Goal: Book appointment/travel/reservation

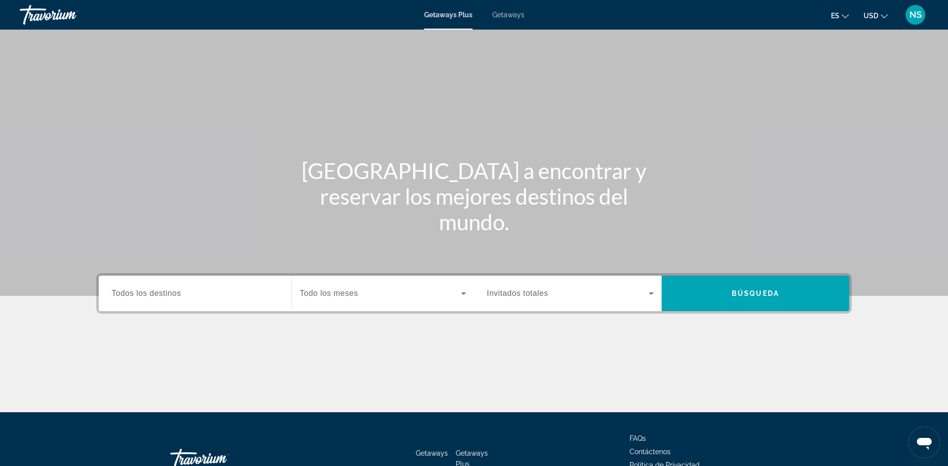
click at [465, 293] on icon "Search widget" at bounding box center [463, 294] width 5 height 2
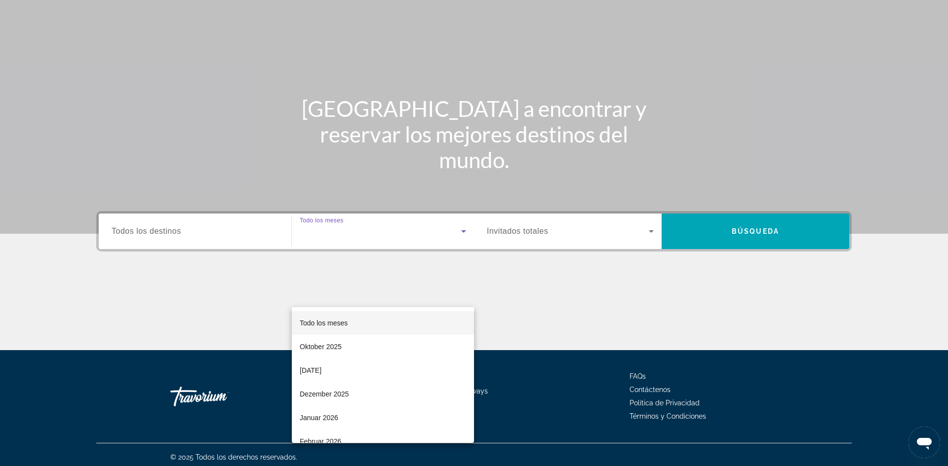
scroll to position [67, 0]
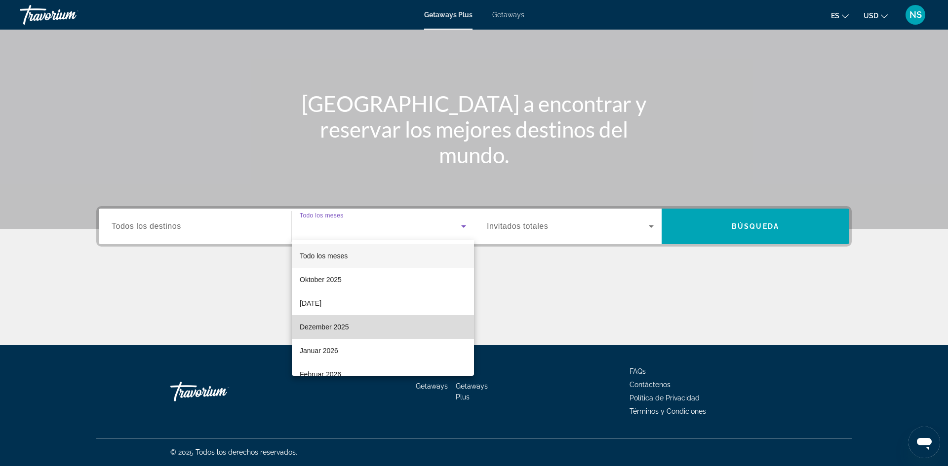
click at [424, 322] on mat-option "Dezember 2025" at bounding box center [383, 327] width 182 height 24
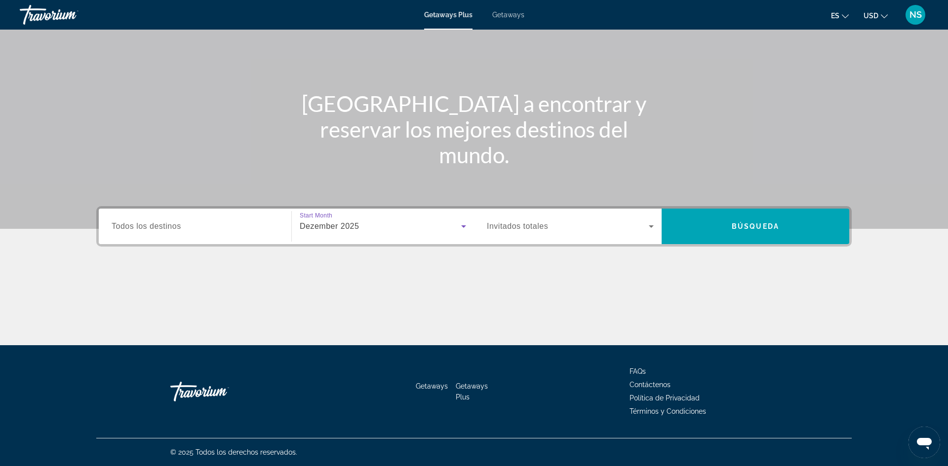
click at [651, 227] on icon "Search widget" at bounding box center [650, 227] width 5 height 2
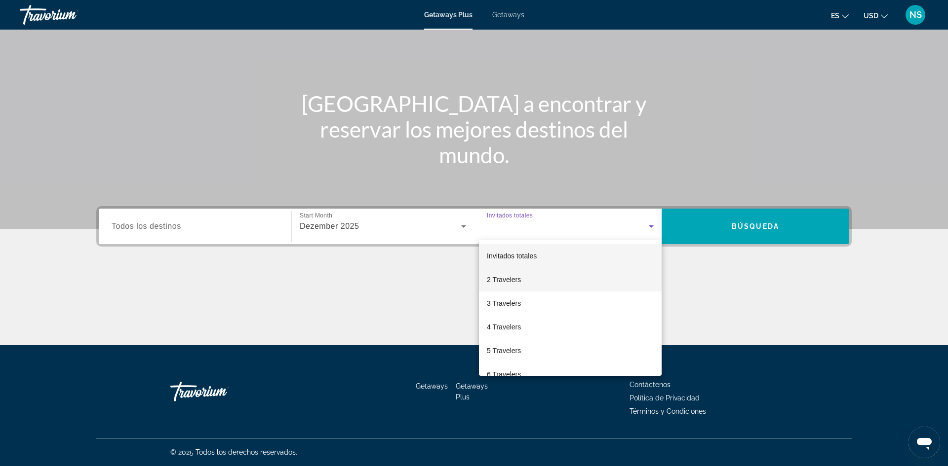
click at [589, 277] on mat-option "2 Travelers" at bounding box center [570, 280] width 183 height 24
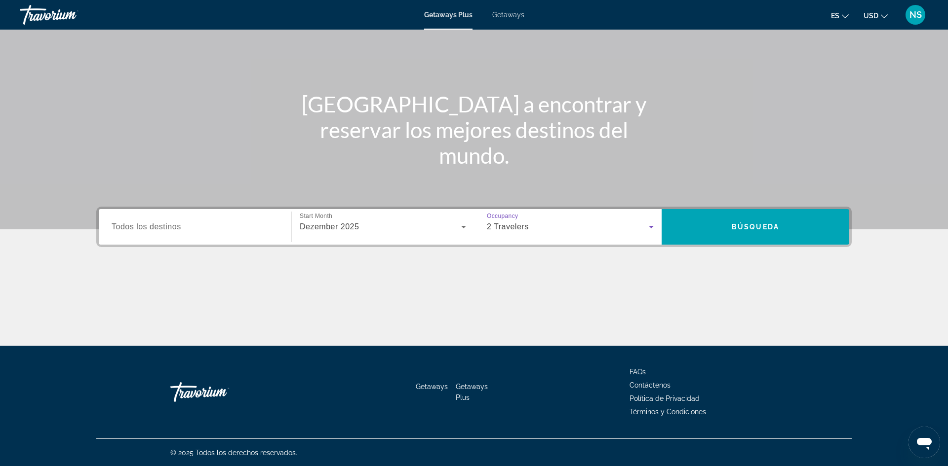
click at [123, 230] on span "Todos los destinos" at bounding box center [147, 227] width 70 height 8
click at [123, 230] on input "Destination Todos los destinos" at bounding box center [195, 228] width 167 height 12
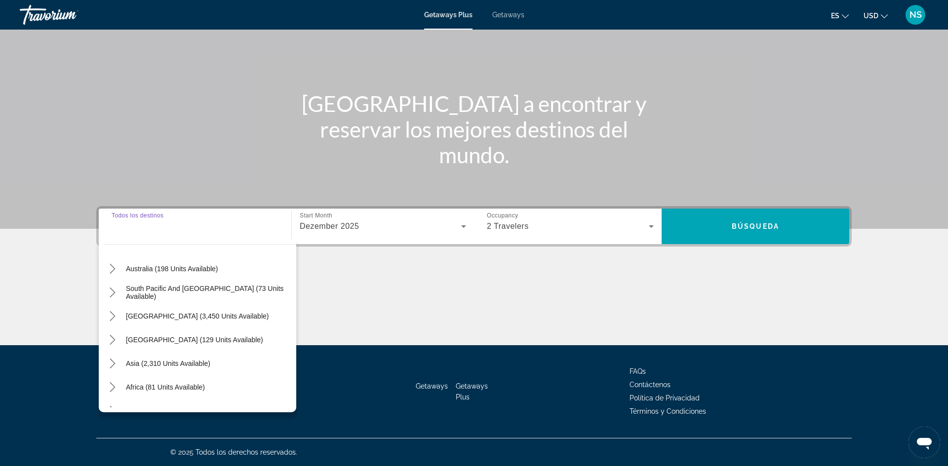
scroll to position [147, 0]
click at [158, 316] on span "[GEOGRAPHIC_DATA] (3,450 units available)" at bounding box center [197, 314] width 143 height 8
type input "**********"
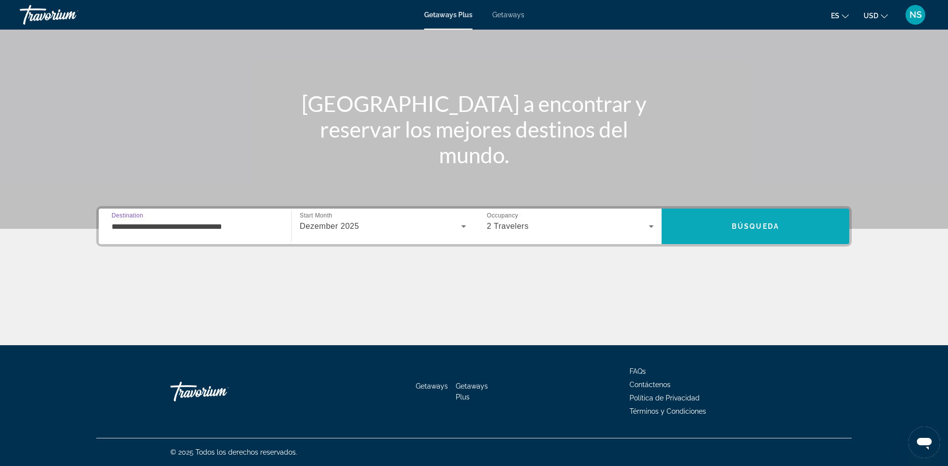
click at [772, 230] on span "Search" at bounding box center [755, 227] width 188 height 24
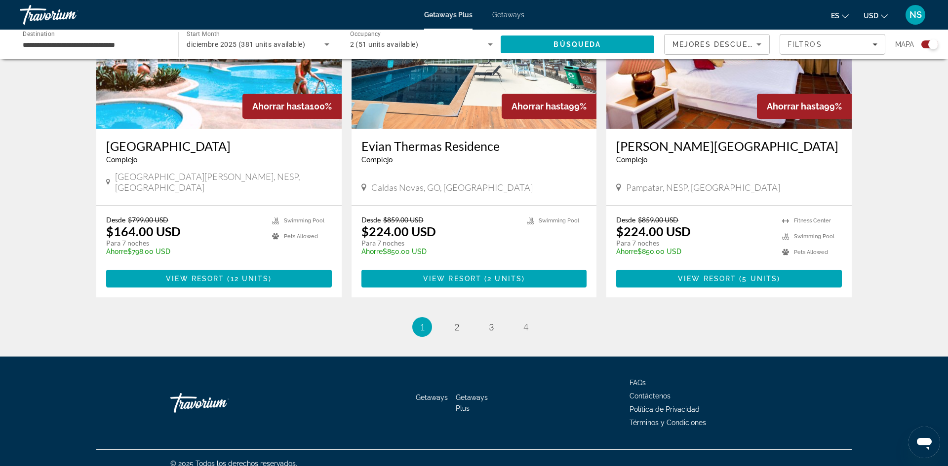
scroll to position [1447, 0]
click at [459, 324] on link "page 2" at bounding box center [456, 326] width 17 height 17
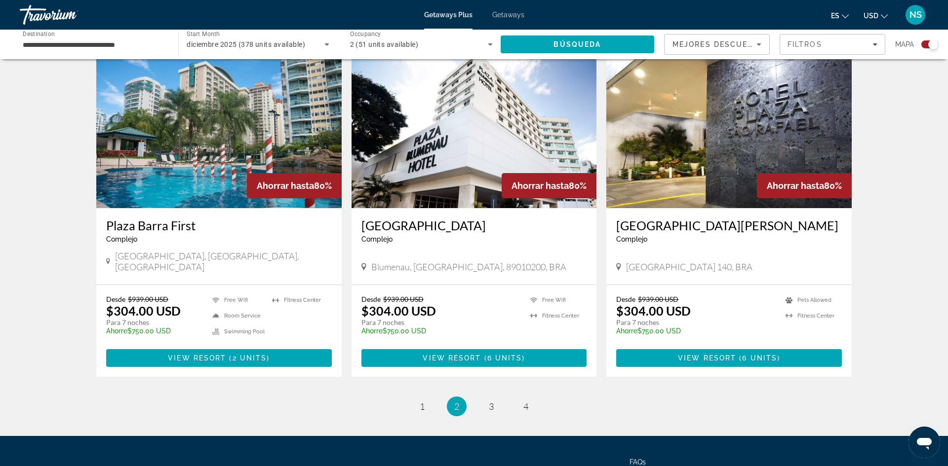
scroll to position [1393, 0]
click at [494, 398] on link "page 3" at bounding box center [491, 406] width 17 height 17
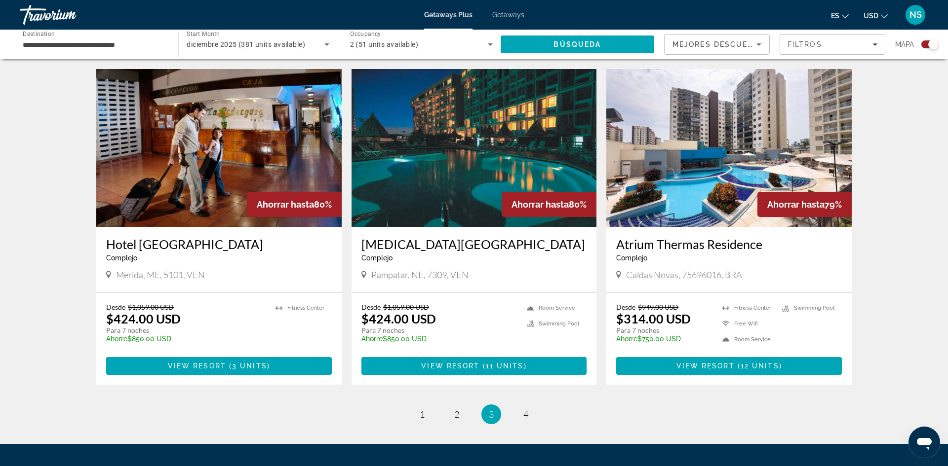
scroll to position [1377, 0]
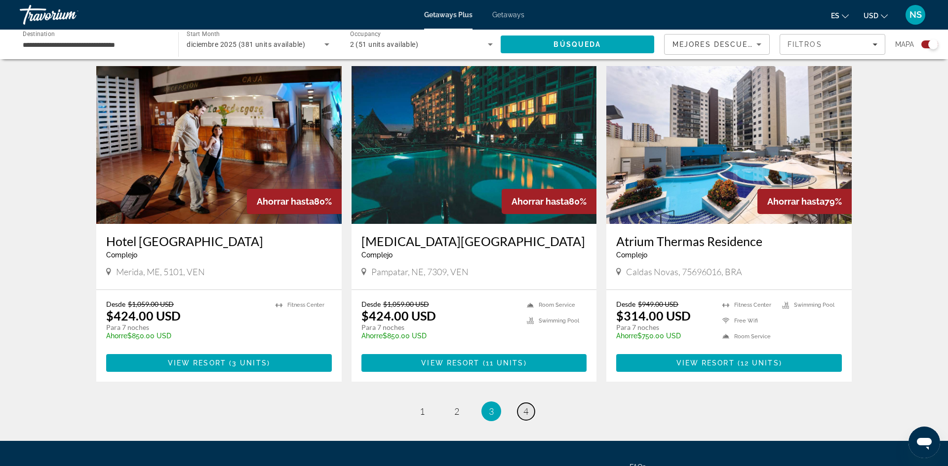
click at [524, 406] on span "4" at bounding box center [525, 411] width 5 height 11
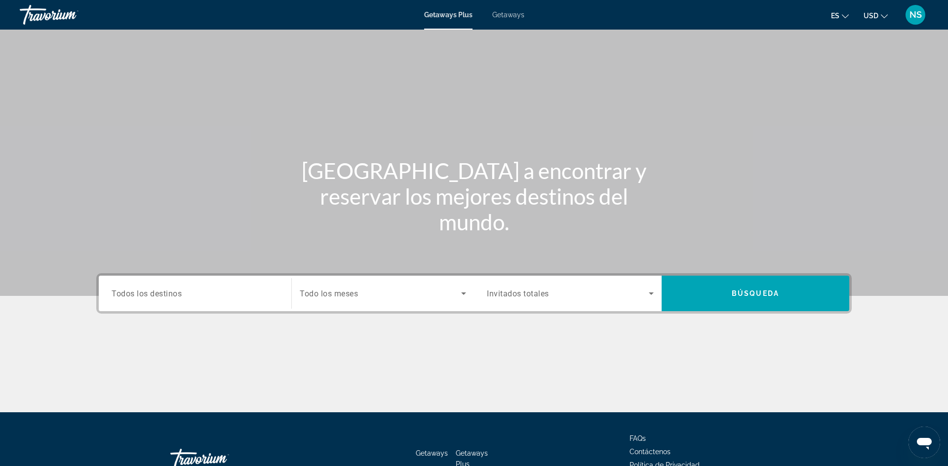
click at [510, 14] on span "Getaways" at bounding box center [508, 15] width 32 height 8
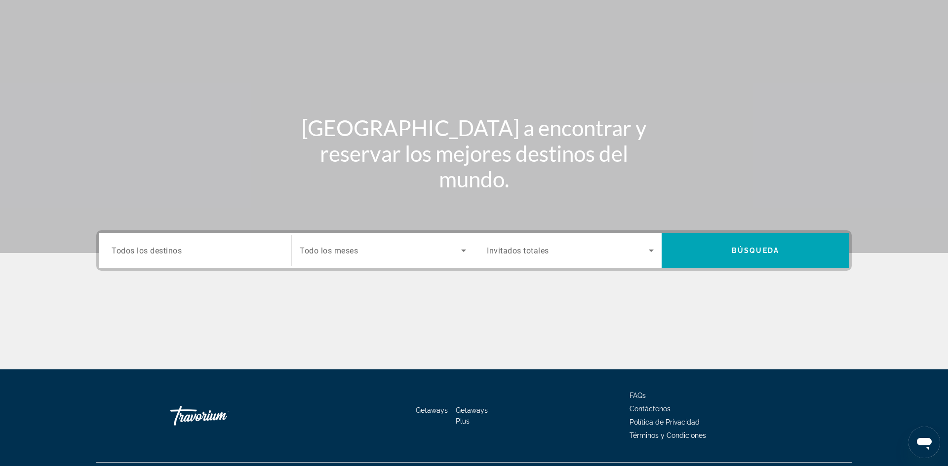
scroll to position [67, 0]
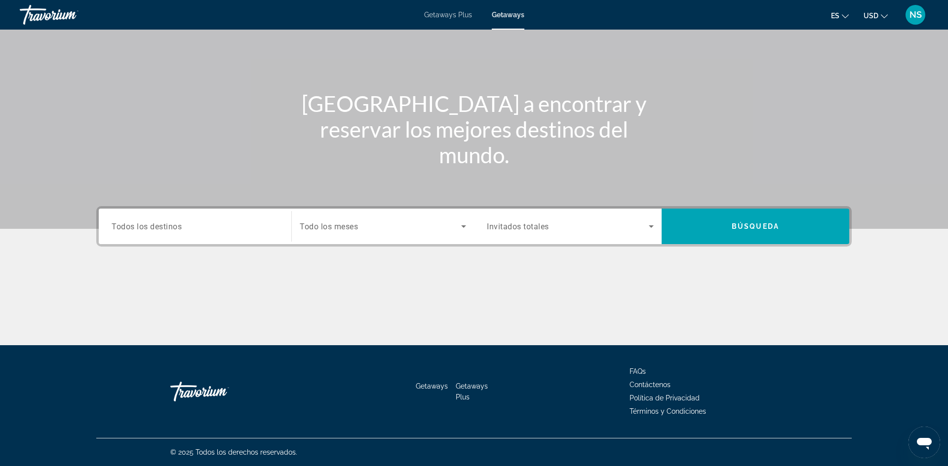
click at [648, 228] on icon "Search widget" at bounding box center [651, 227] width 12 height 12
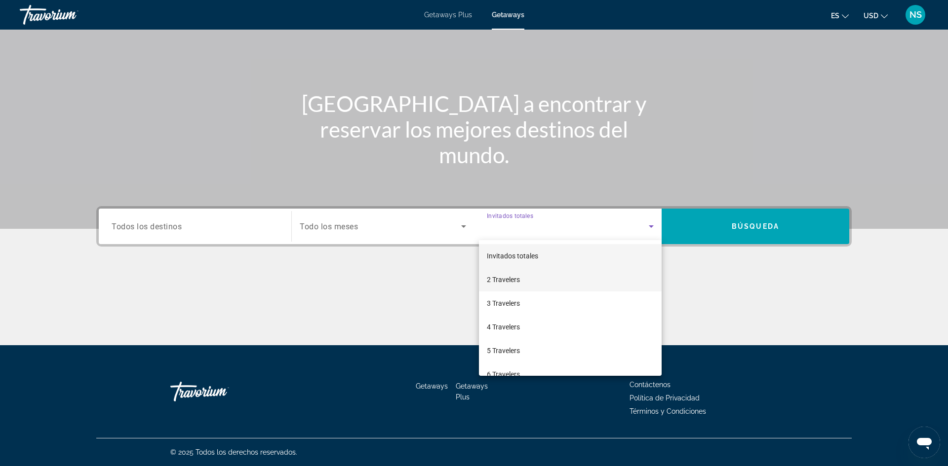
click at [573, 283] on mat-option "2 Travelers" at bounding box center [570, 280] width 183 height 24
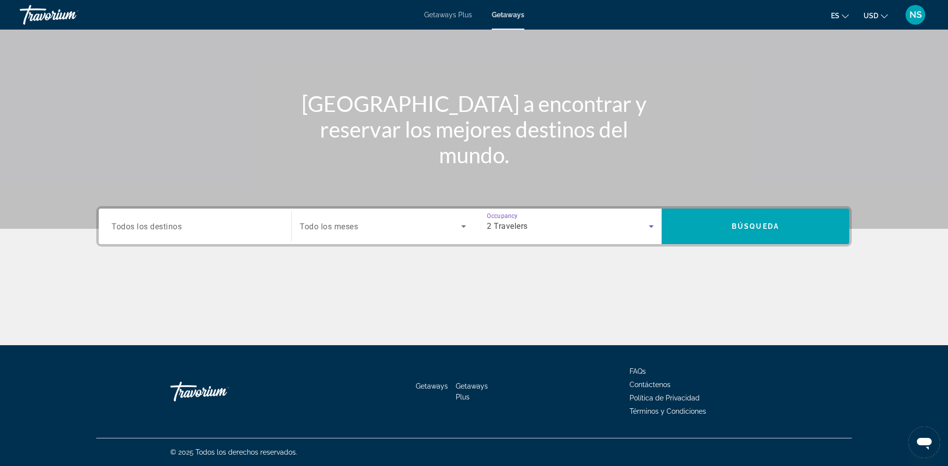
click at [464, 227] on icon "Search widget" at bounding box center [463, 227] width 12 height 12
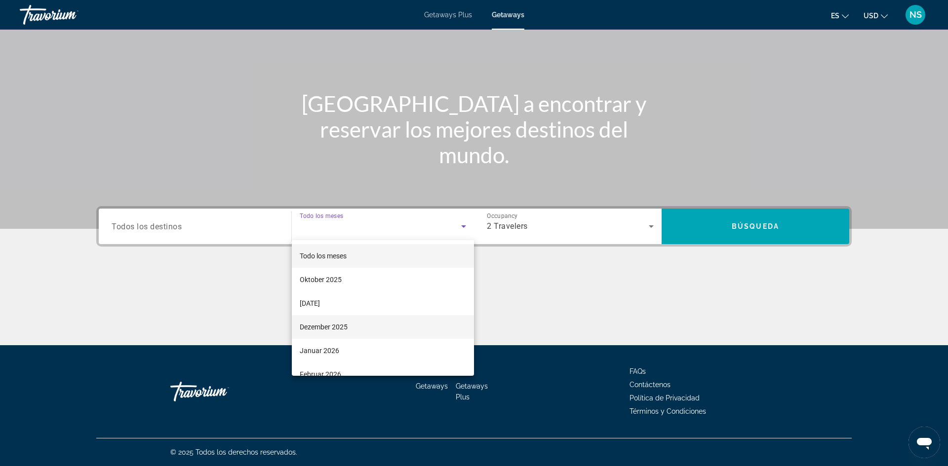
click at [371, 325] on mat-option "Dezember 2025" at bounding box center [383, 327] width 182 height 24
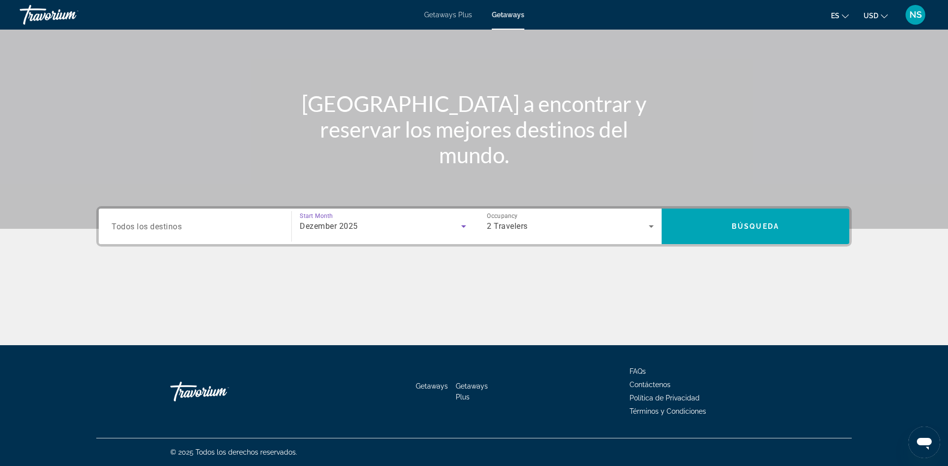
click at [151, 229] on span "Todos los destinos" at bounding box center [147, 226] width 70 height 9
click at [151, 229] on input "Destination Todos los destinos" at bounding box center [195, 227] width 167 height 12
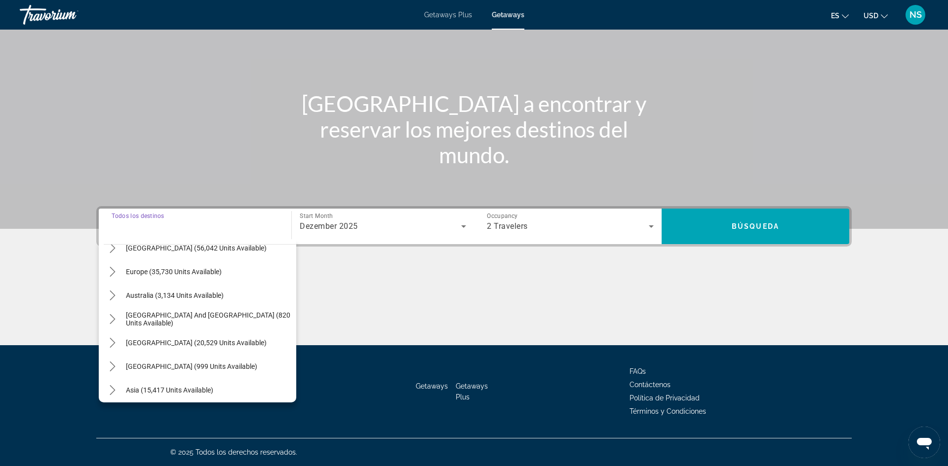
scroll to position [110, 0]
click at [177, 346] on span "Select destination: South America (20,529 units available)" at bounding box center [208, 342] width 175 height 24
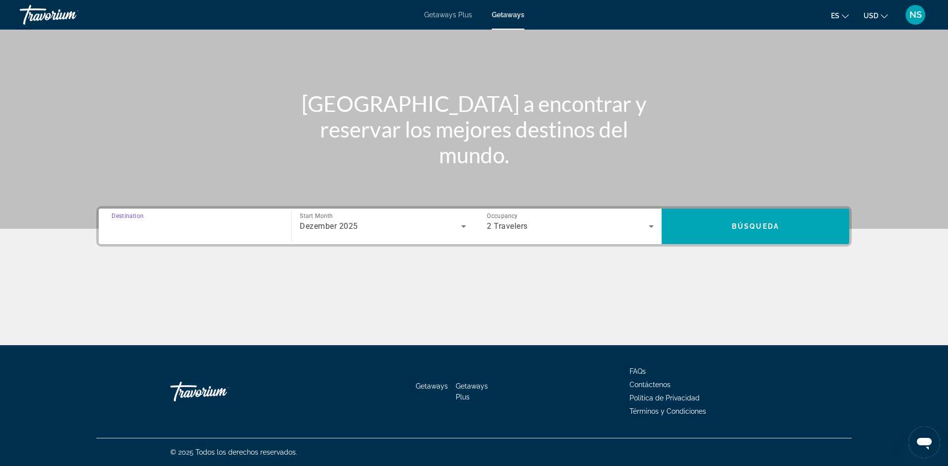
type input "**********"
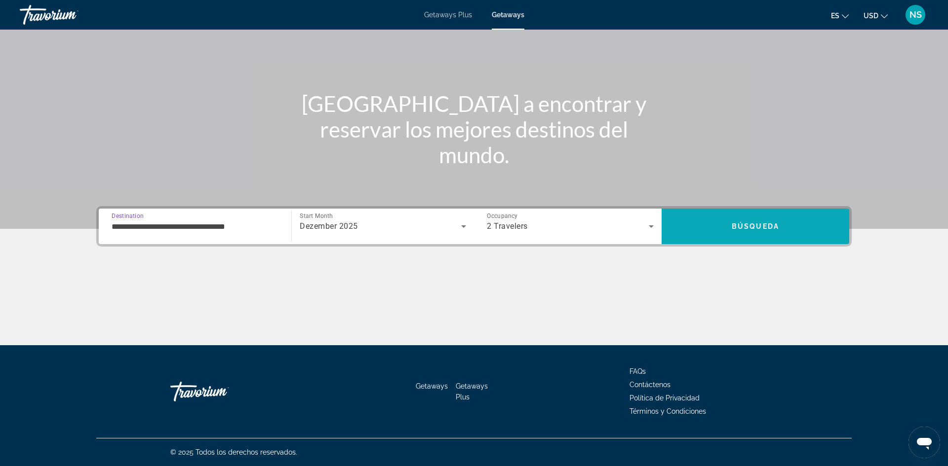
click at [766, 228] on span "Búsqueda" at bounding box center [754, 227] width 47 height 8
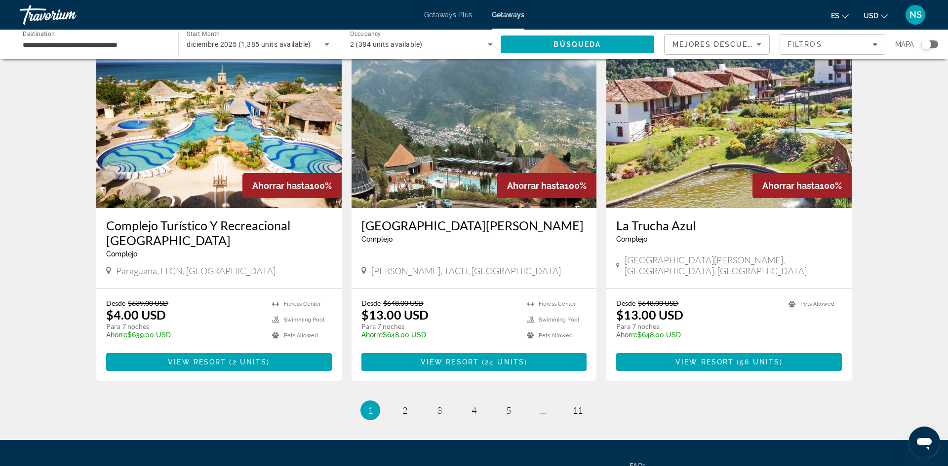
scroll to position [1145, 0]
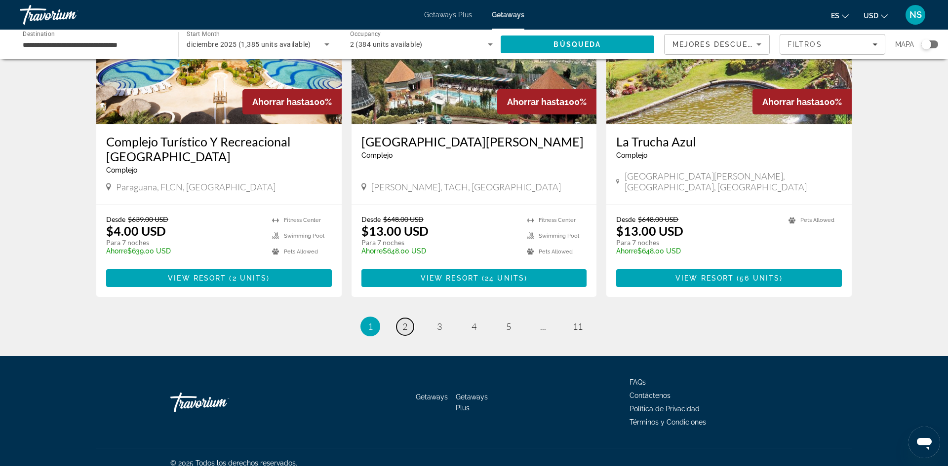
click at [406, 321] on span "2" at bounding box center [404, 326] width 5 height 11
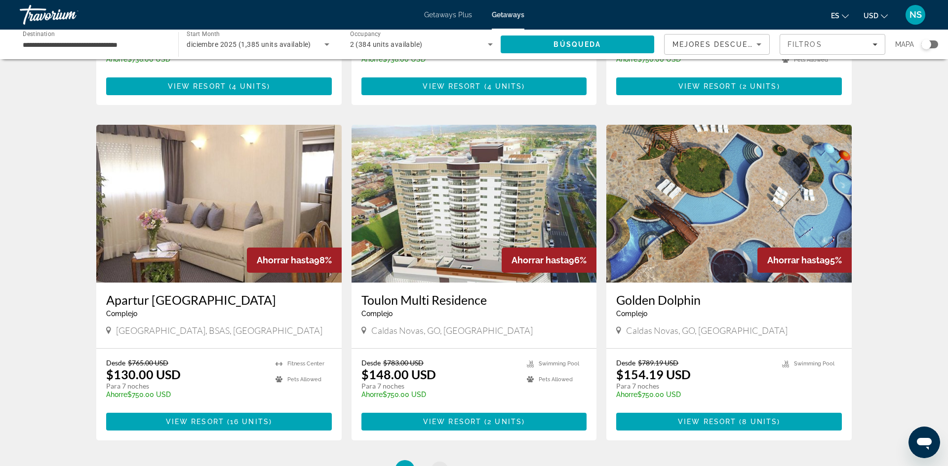
scroll to position [1046, 0]
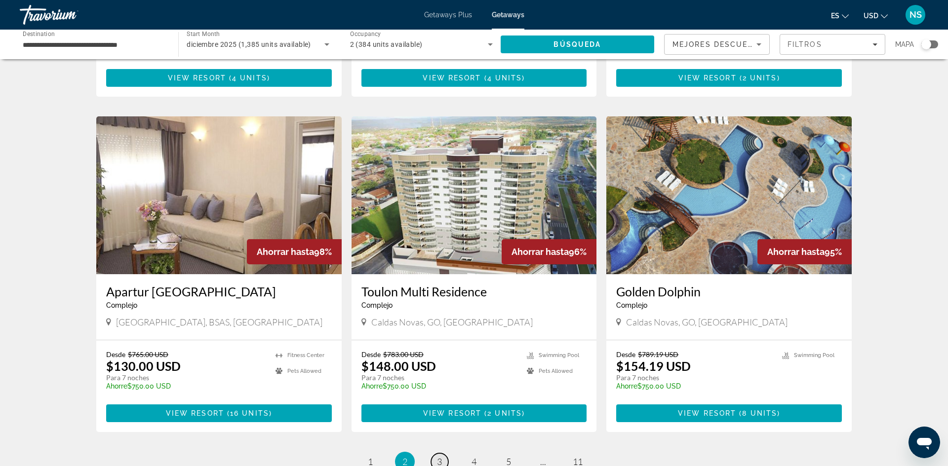
click at [438, 456] on span "3" at bounding box center [439, 461] width 5 height 11
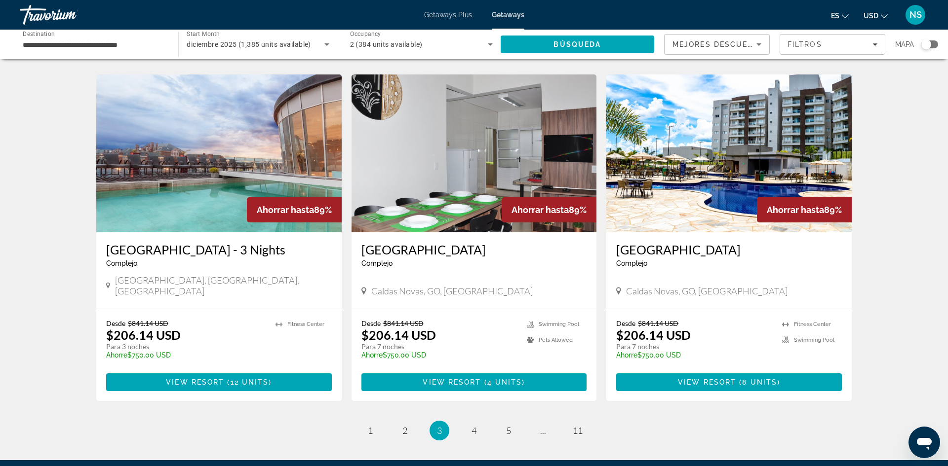
scroll to position [1108, 0]
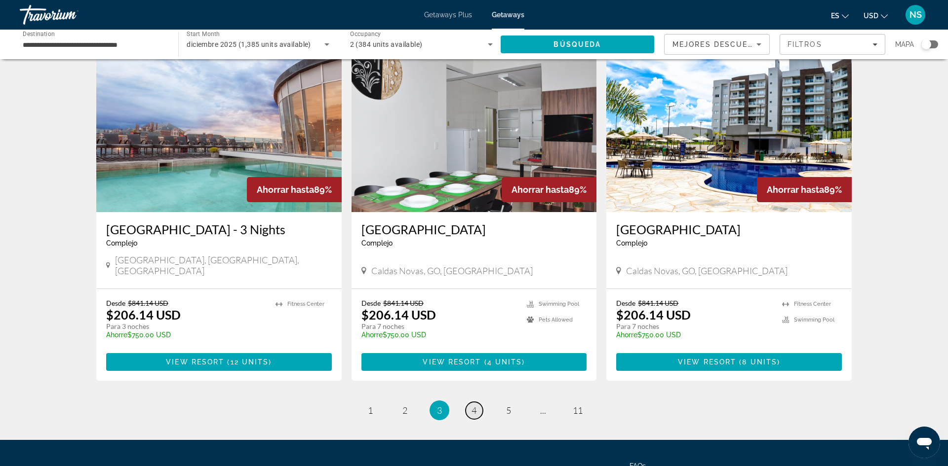
click at [472, 405] on span "4" at bounding box center [473, 410] width 5 height 11
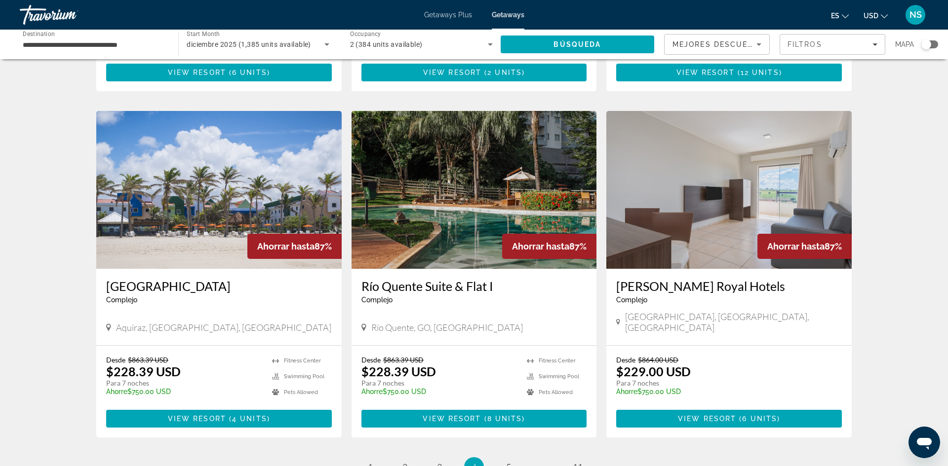
scroll to position [1005, 0]
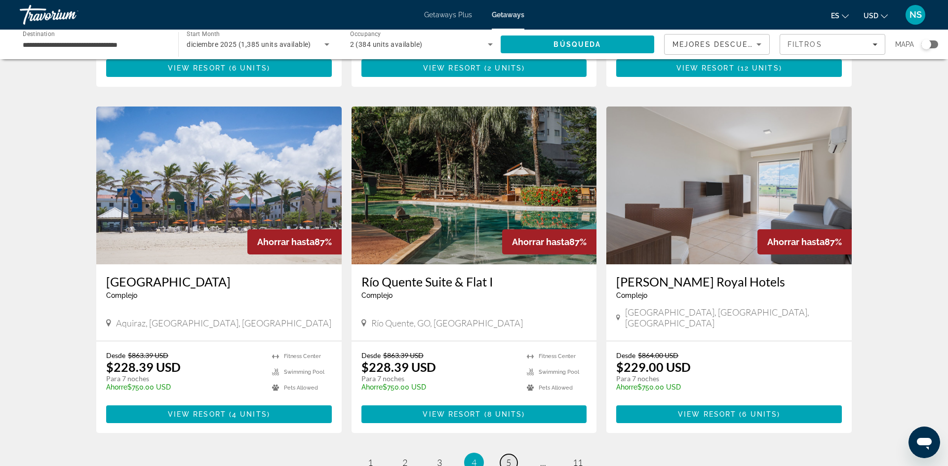
click at [509, 457] on span "5" at bounding box center [508, 462] width 5 height 11
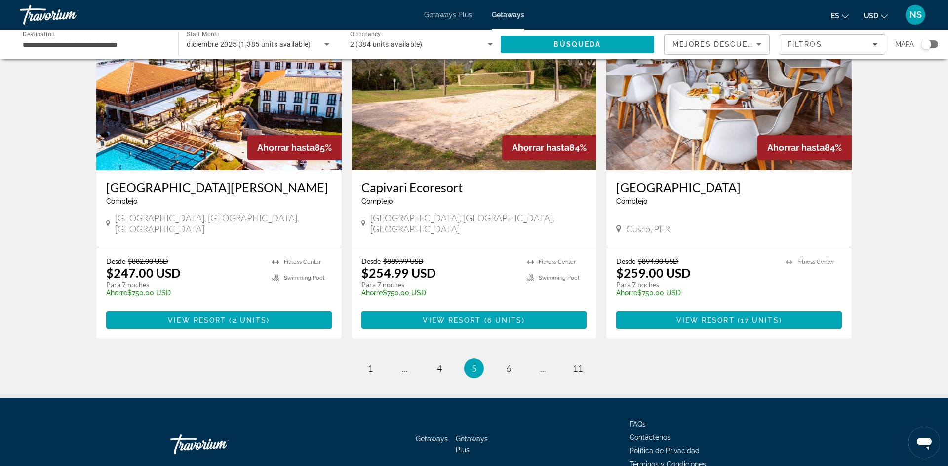
scroll to position [1127, 0]
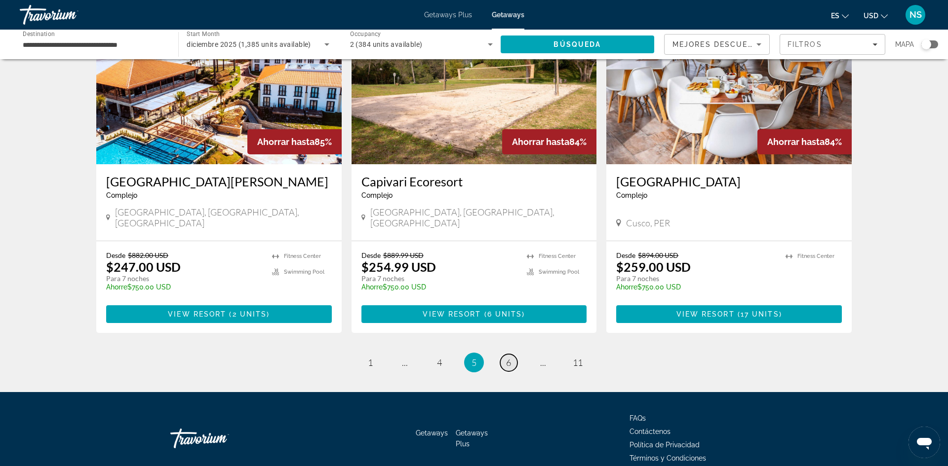
click at [509, 357] on span "6" at bounding box center [508, 362] width 5 height 11
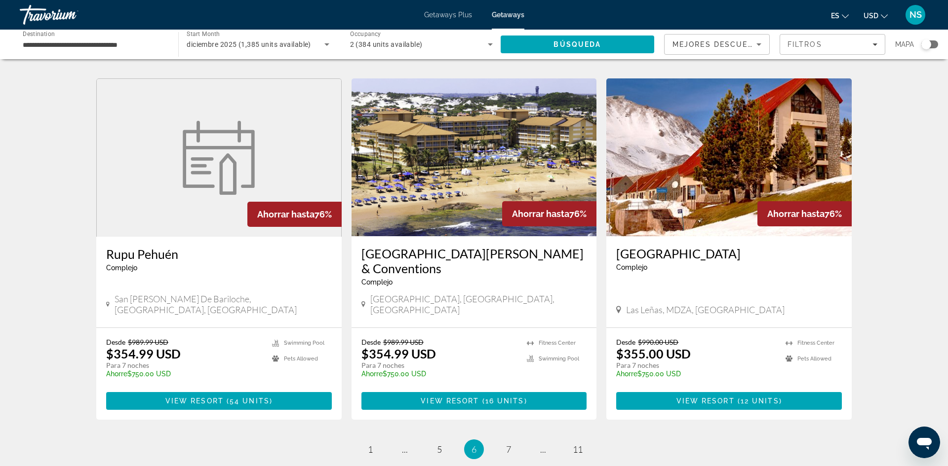
scroll to position [1096, 0]
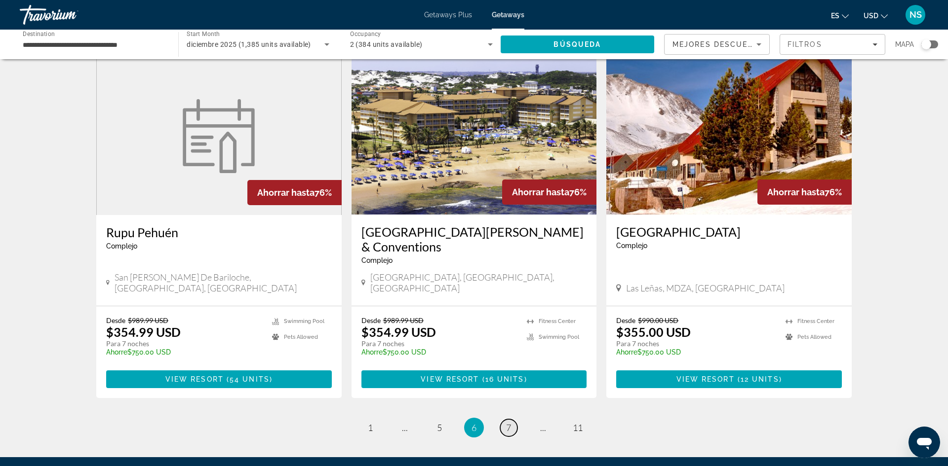
click at [506, 422] on span "7" at bounding box center [508, 427] width 5 height 11
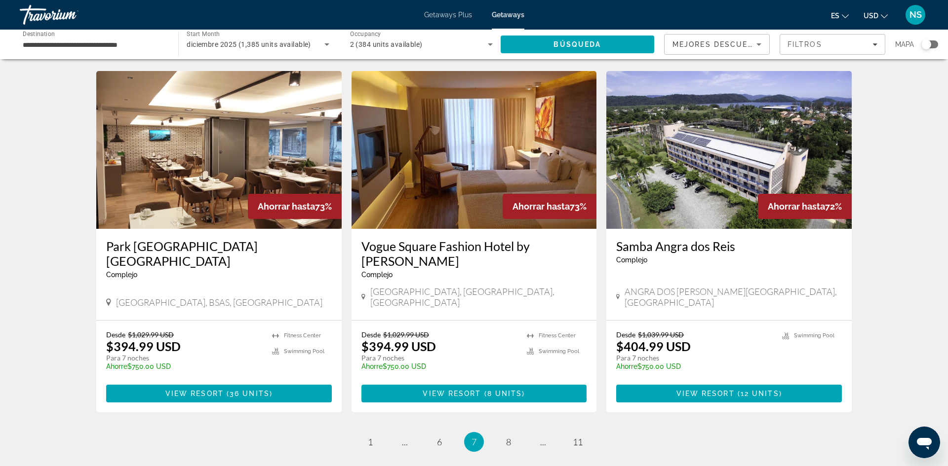
scroll to position [1090, 0]
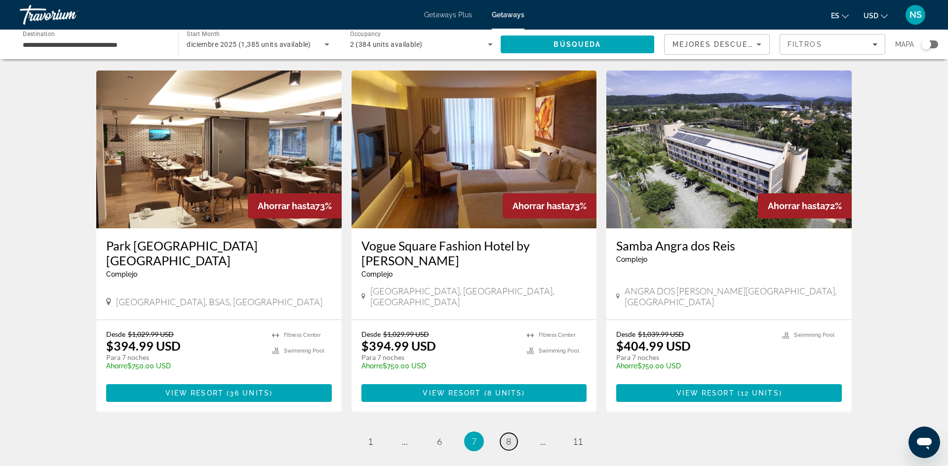
click at [511, 433] on link "page 8" at bounding box center [508, 441] width 17 height 17
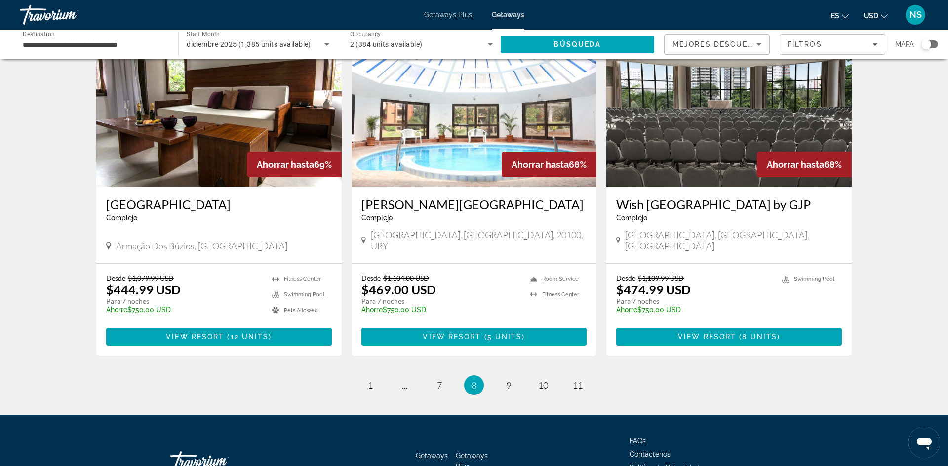
scroll to position [1130, 0]
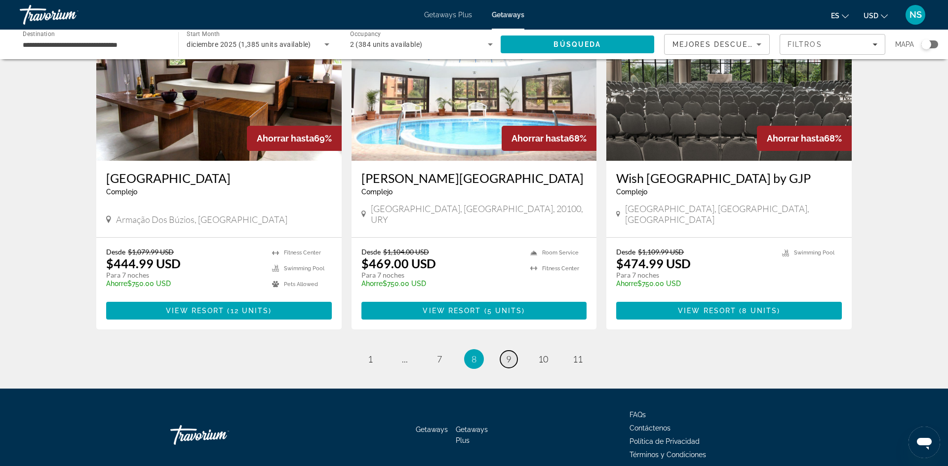
click at [504, 351] on link "page 9" at bounding box center [508, 359] width 17 height 17
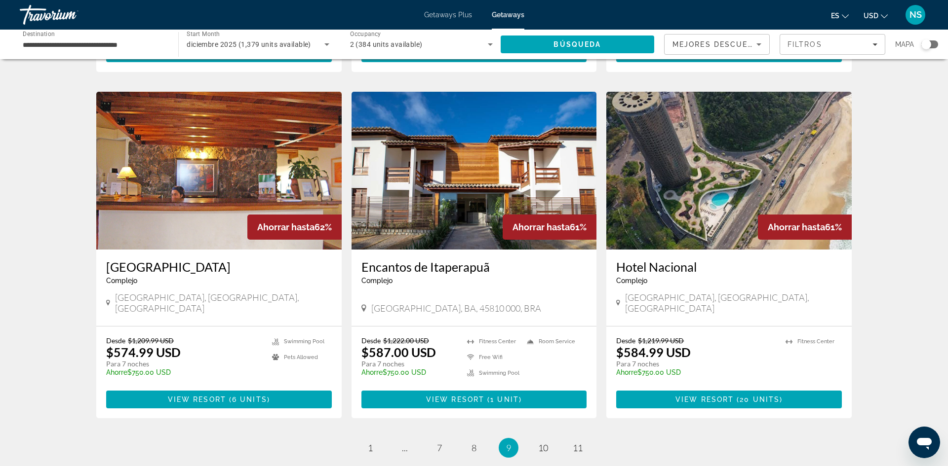
scroll to position [1072, 0]
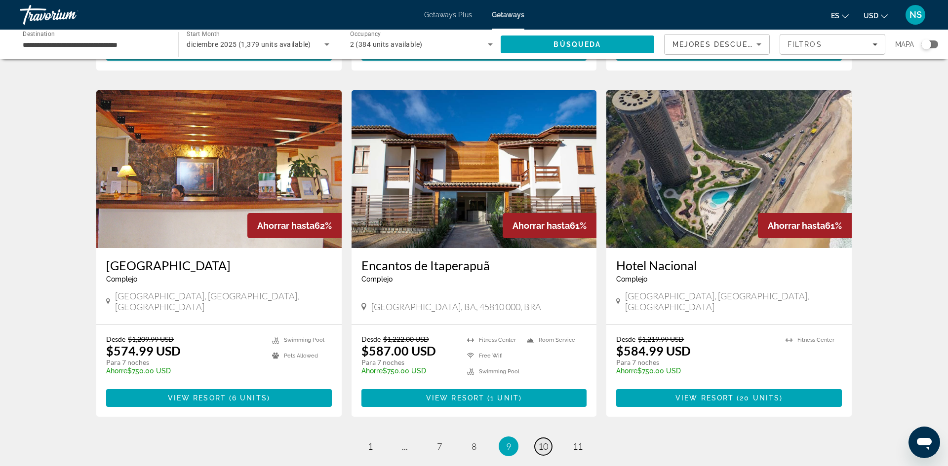
click at [544, 441] on span "10" at bounding box center [543, 446] width 10 height 11
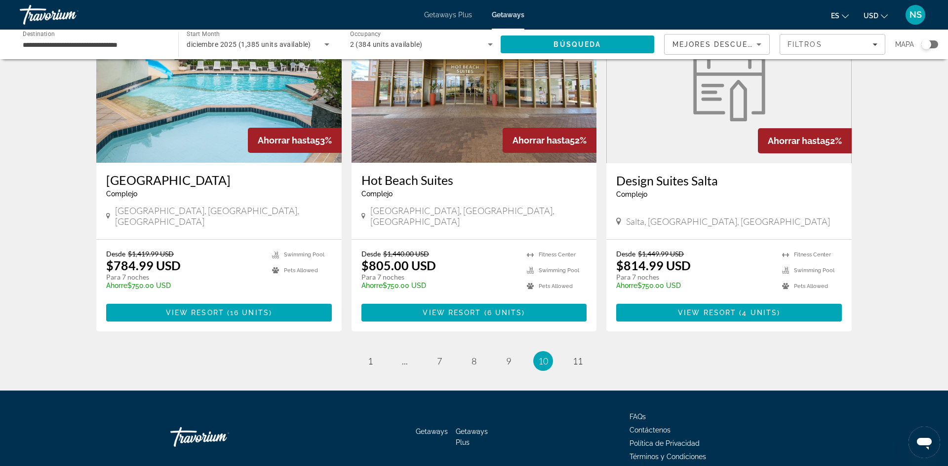
scroll to position [1146, 0]
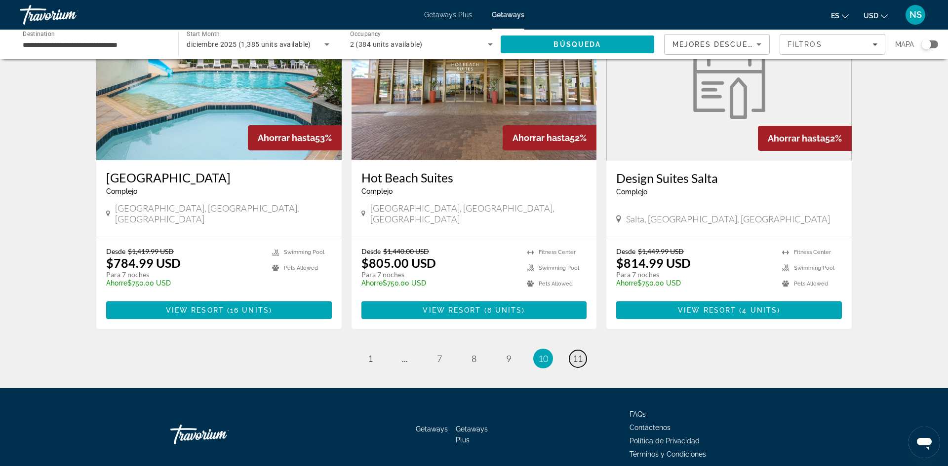
click at [578, 353] on span "11" at bounding box center [577, 358] width 10 height 11
